Goal: Navigation & Orientation: Find specific page/section

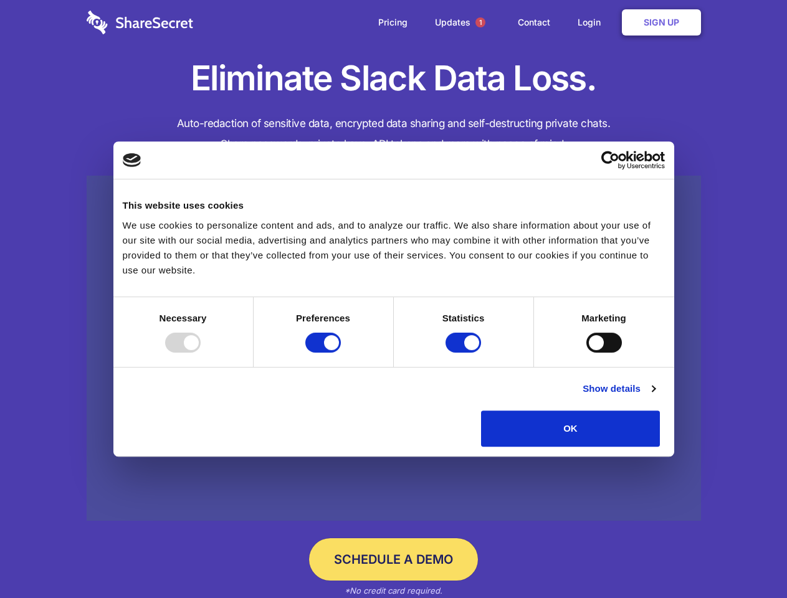
click at [201, 353] on div at bounding box center [183, 343] width 36 height 20
click at [341, 353] on input "Preferences" at bounding box center [323, 343] width 36 height 20
checkbox input "false"
click at [465, 353] on input "Statistics" at bounding box center [463, 343] width 36 height 20
checkbox input "false"
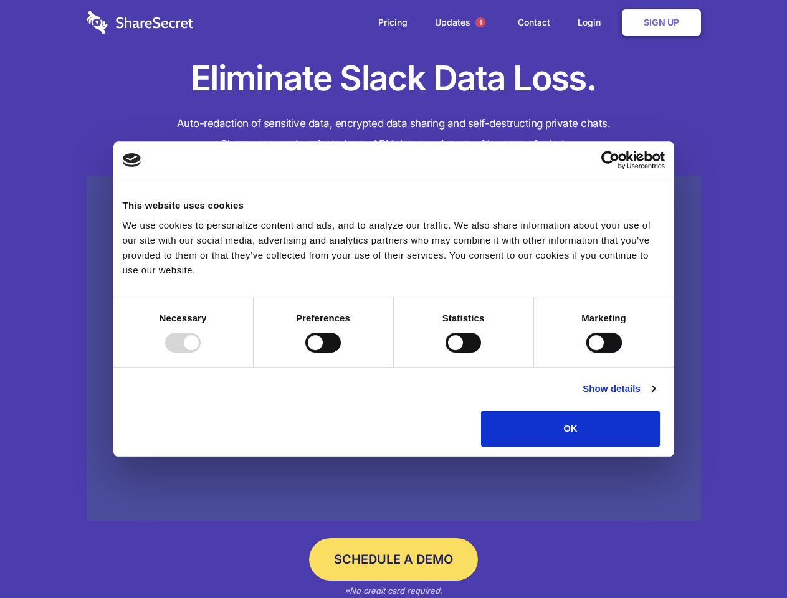
click at [586, 353] on input "Marketing" at bounding box center [604, 343] width 36 height 20
checkbox input "true"
click at [655, 396] on link "Show details" at bounding box center [618, 388] width 72 height 15
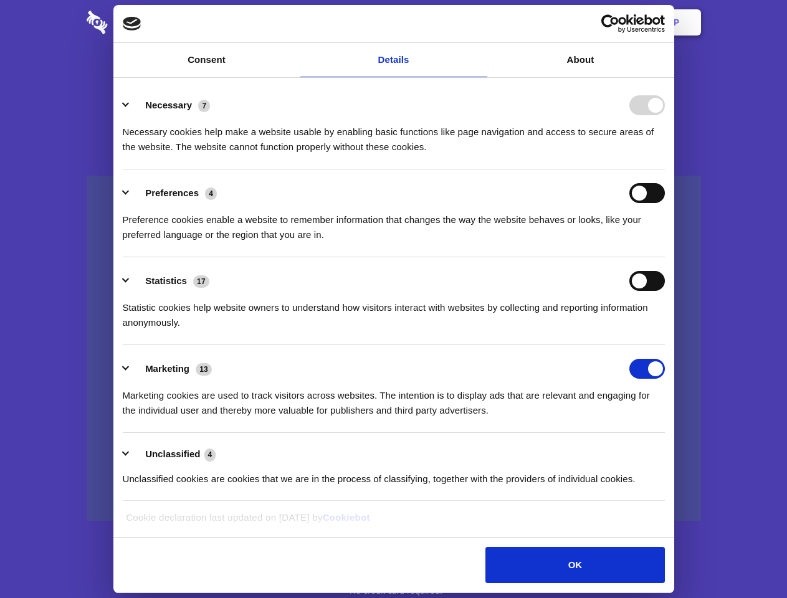
click at [665, 169] on li "Necessary 7 Necessary cookies help make a website usable by enabling basic func…" at bounding box center [394, 126] width 542 height 88
click at [480, 22] on span "1" at bounding box center [480, 22] width 10 height 10
